Goal: Information Seeking & Learning: Check status

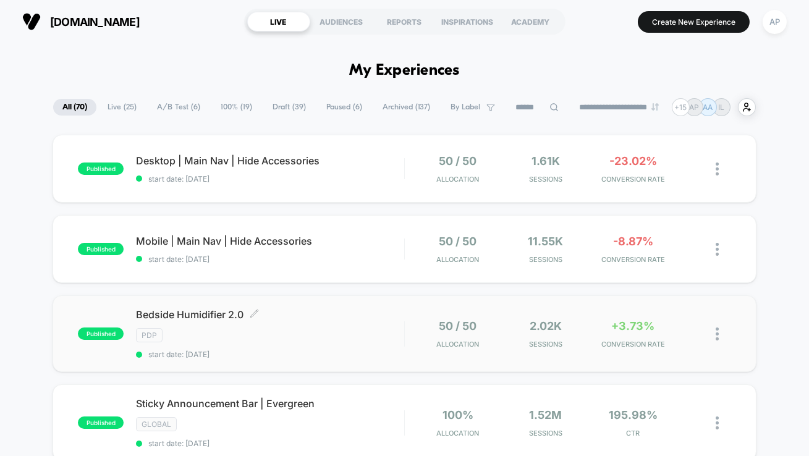
click at [365, 335] on div "PDP" at bounding box center [270, 335] width 268 height 14
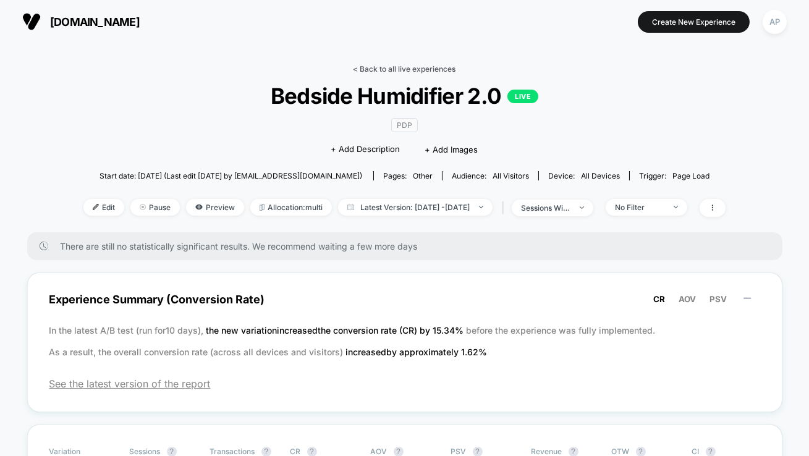
click at [390, 68] on link "< Back to all live experiences" at bounding box center [405, 68] width 103 height 9
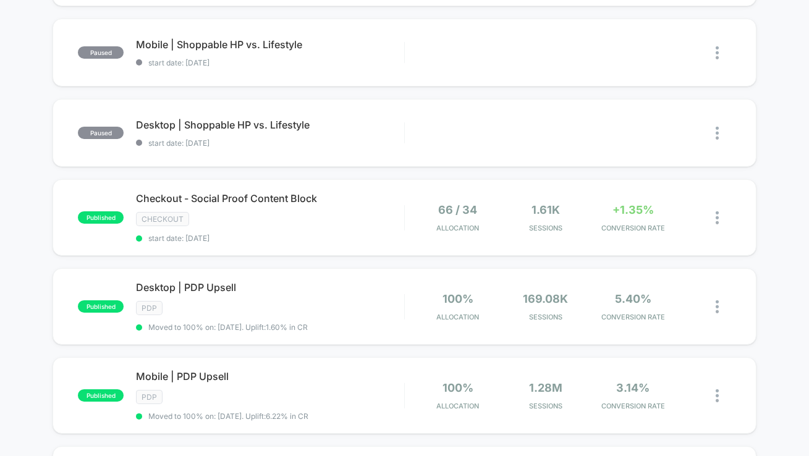
scroll to position [456, 0]
click at [367, 242] on div "published Checkout - Social Proof Content Block CHECKOUT start date: 10/1/2025 …" at bounding box center [405, 217] width 704 height 77
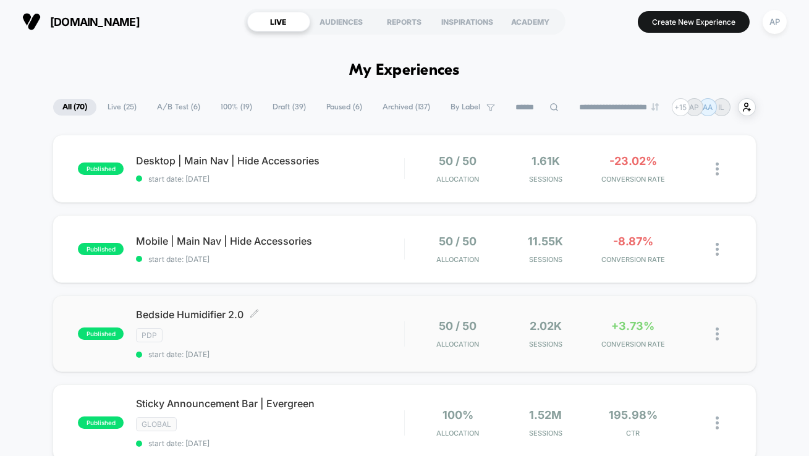
click at [338, 351] on span "start date: [DATE]" at bounding box center [270, 354] width 268 height 9
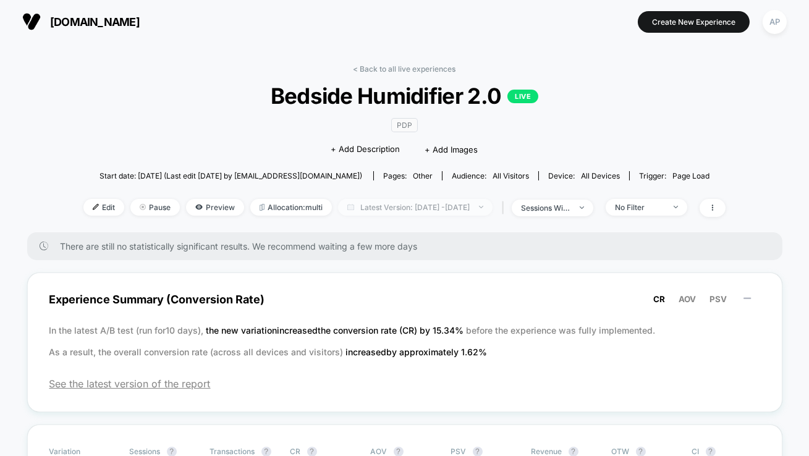
click at [388, 206] on span "Latest Version: [DATE] - [DATE]" at bounding box center [415, 207] width 155 height 17
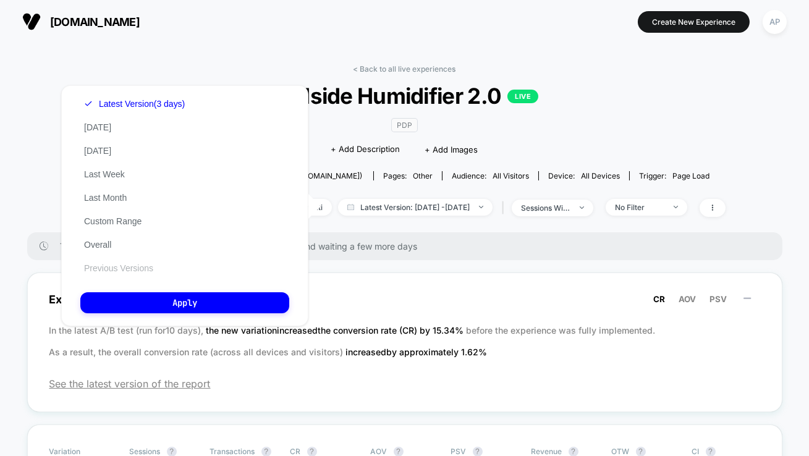
click at [121, 271] on button "Previous Versions" at bounding box center [118, 268] width 77 height 11
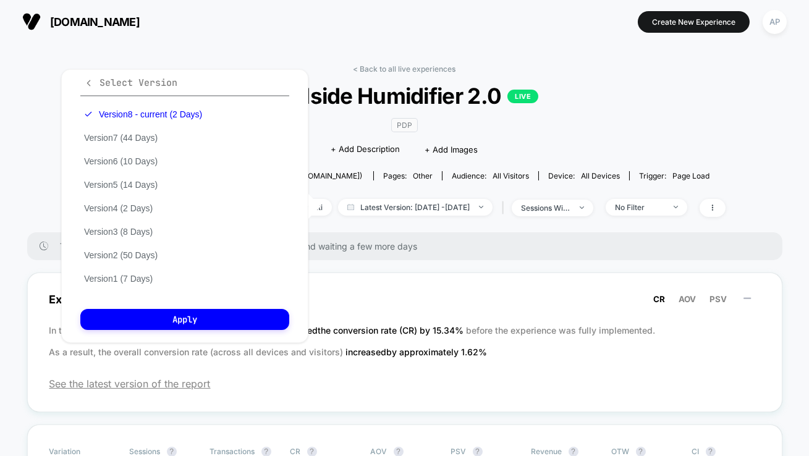
click at [90, 80] on icon "button" at bounding box center [88, 83] width 9 height 9
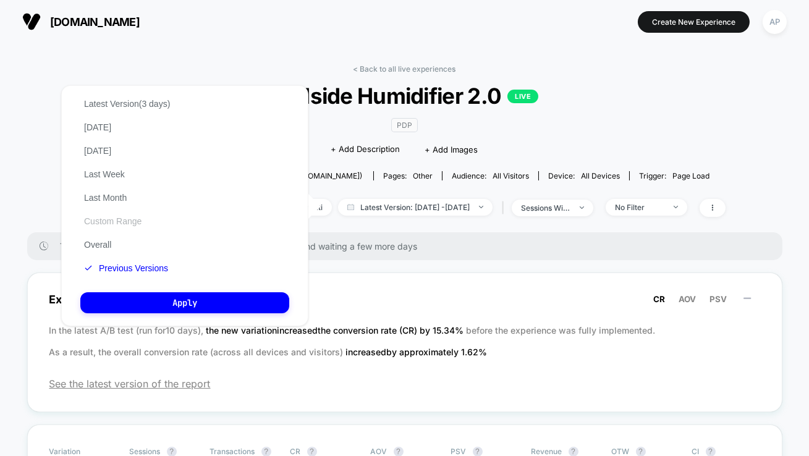
click at [109, 219] on button "Custom Range" at bounding box center [112, 221] width 65 height 11
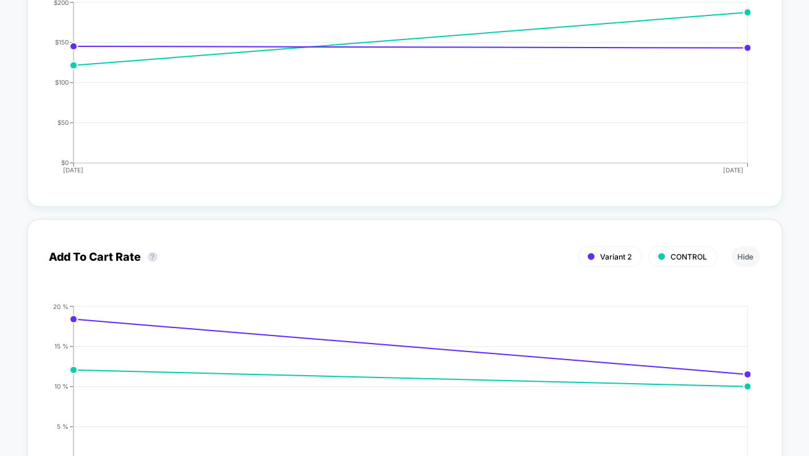
scroll to position [2504, 0]
